Goal: Task Accomplishment & Management: Use online tool/utility

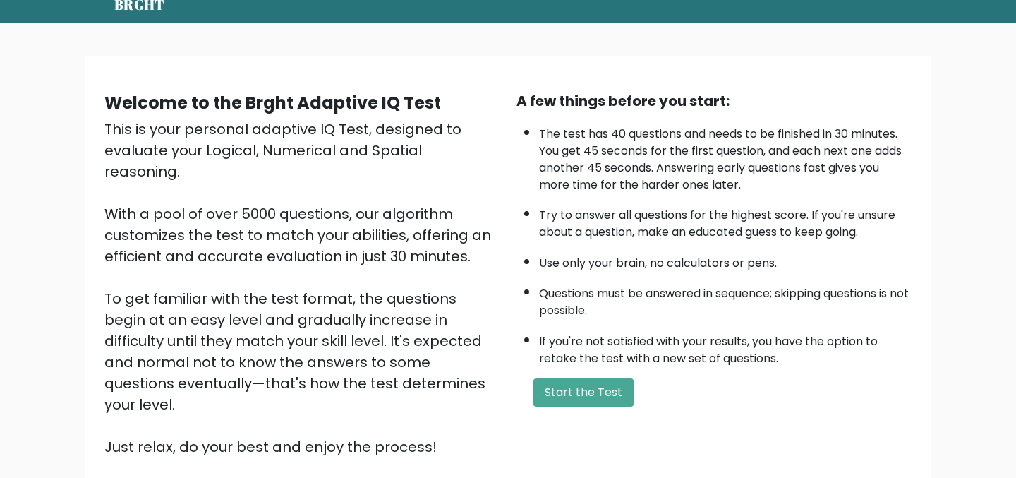
scroll to position [59, 0]
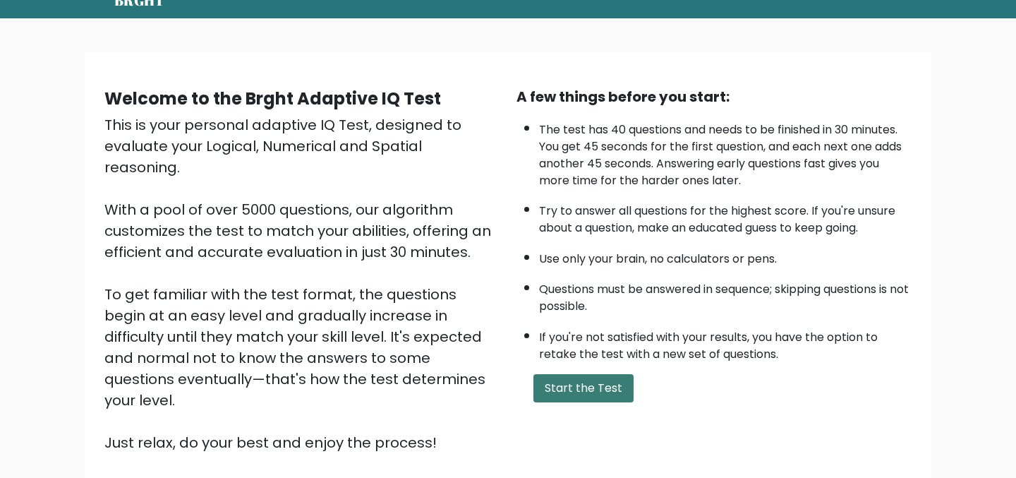
click at [575, 391] on button "Start the Test" at bounding box center [583, 388] width 100 height 28
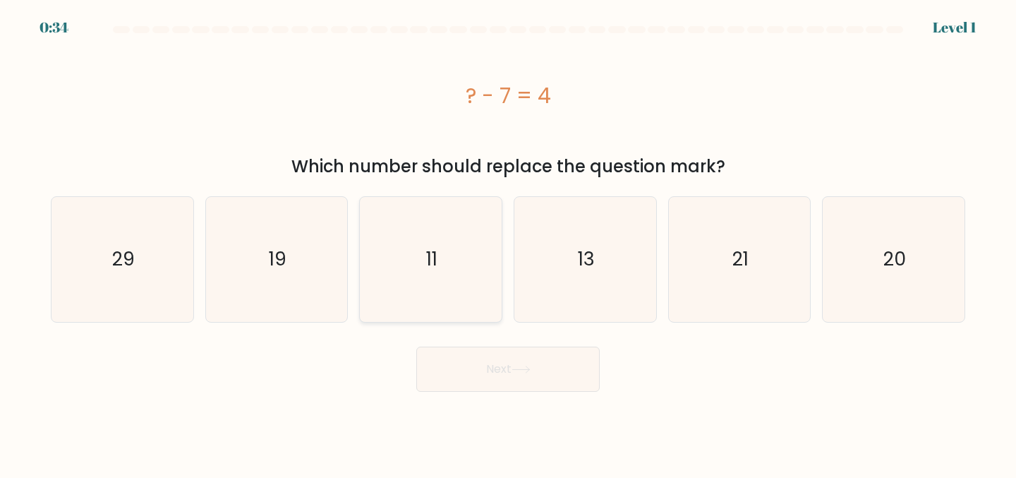
click at [444, 225] on icon "11" at bounding box center [430, 259] width 125 height 125
click at [508, 239] on input "c. 11" at bounding box center [508, 241] width 1 height 4
radio input "true"
click at [474, 357] on button "Next" at bounding box center [507, 368] width 183 height 45
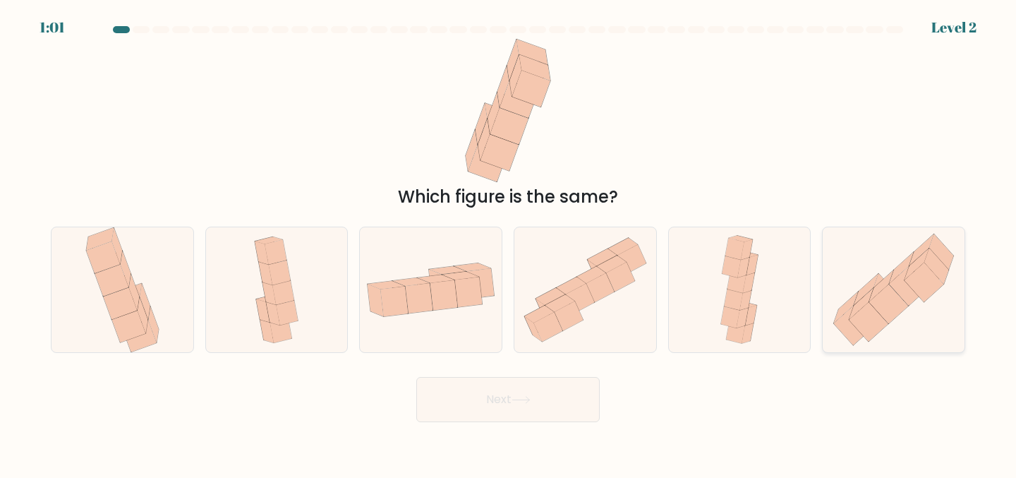
click at [894, 279] on icon at bounding box center [901, 268] width 25 height 31
click at [509, 243] on input "f." at bounding box center [508, 241] width 1 height 4
radio input "true"
click at [491, 413] on button "Next" at bounding box center [507, 399] width 183 height 45
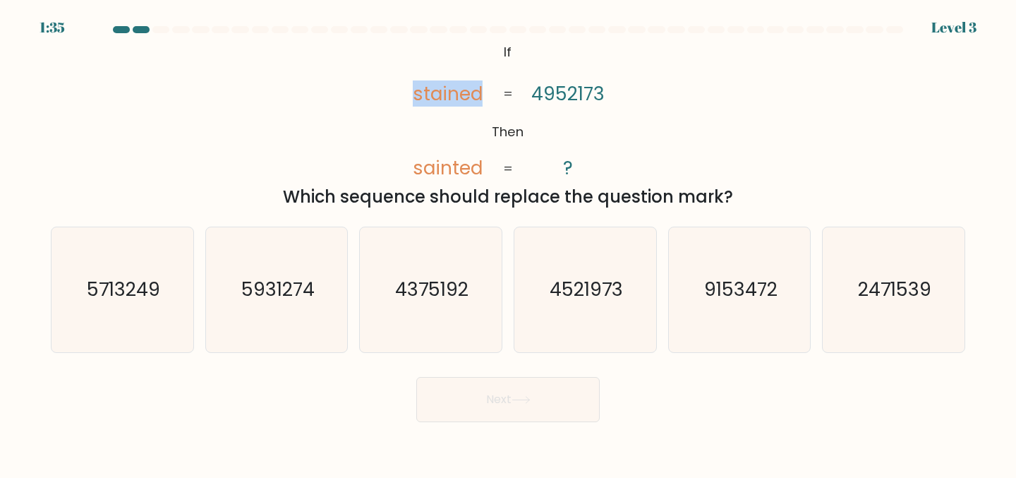
drag, startPoint x: 409, startPoint y: 95, endPoint x: 478, endPoint y: 89, distance: 68.7
click at [478, 89] on icon "@import url('https://fonts.googleapis.com/css?family=Abril+Fatface:400,100,100i…" at bounding box center [508, 110] width 233 height 143
copy tspan "stained"
